Goal: Find specific page/section: Find specific page/section

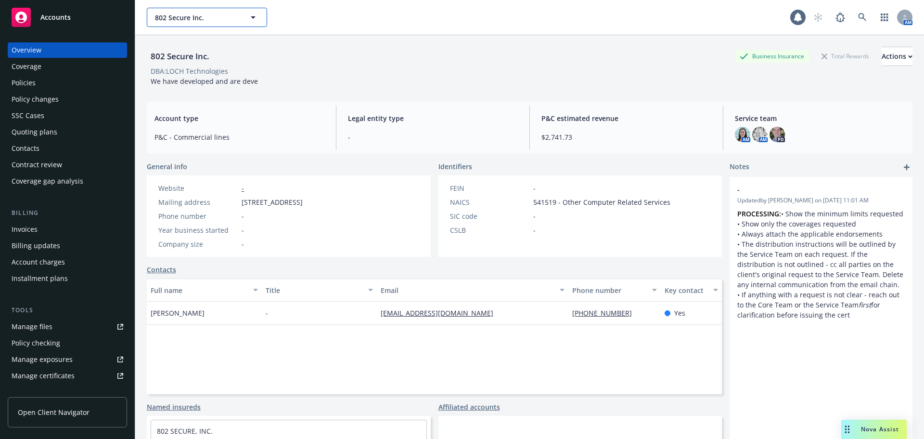
click at [196, 21] on span "802 Secure Inc." at bounding box center [196, 18] width 83 height 10
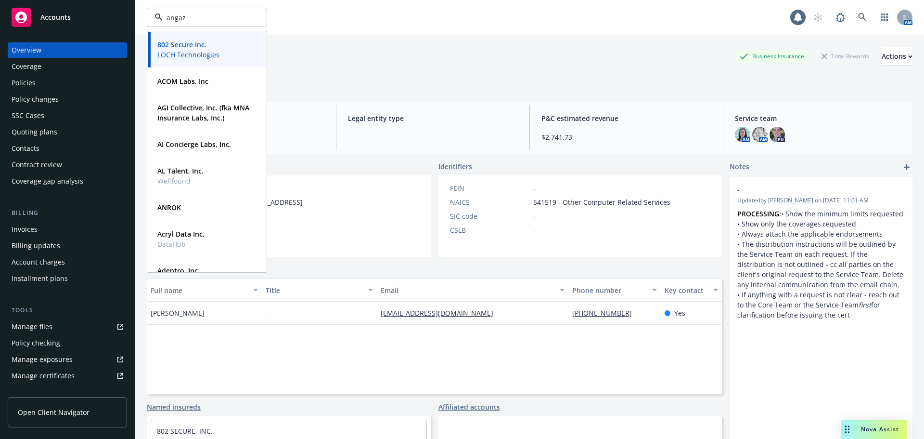
type input "angaza"
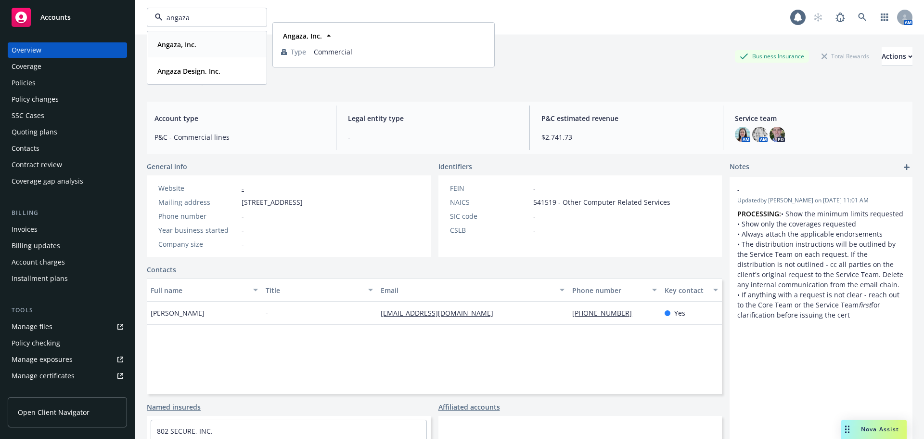
click at [186, 43] on strong "Angaza, Inc." at bounding box center [176, 44] width 39 height 9
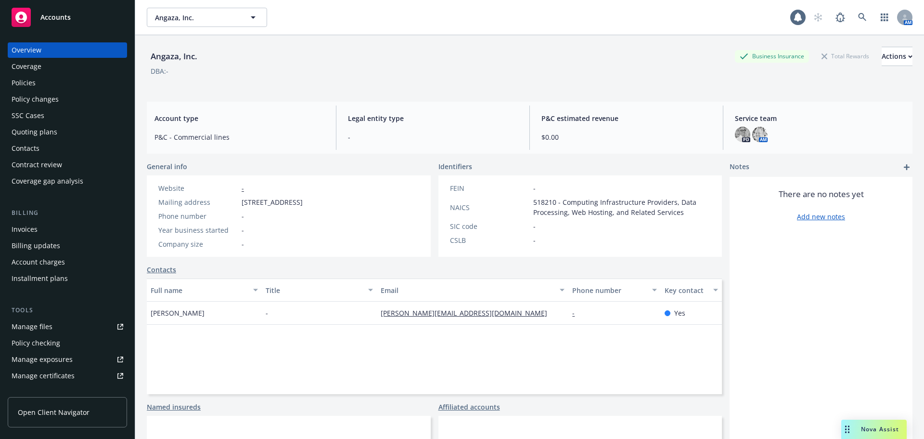
click at [46, 325] on div "Manage files" at bounding box center [32, 326] width 41 height 15
